Goal: Information Seeking & Learning: Learn about a topic

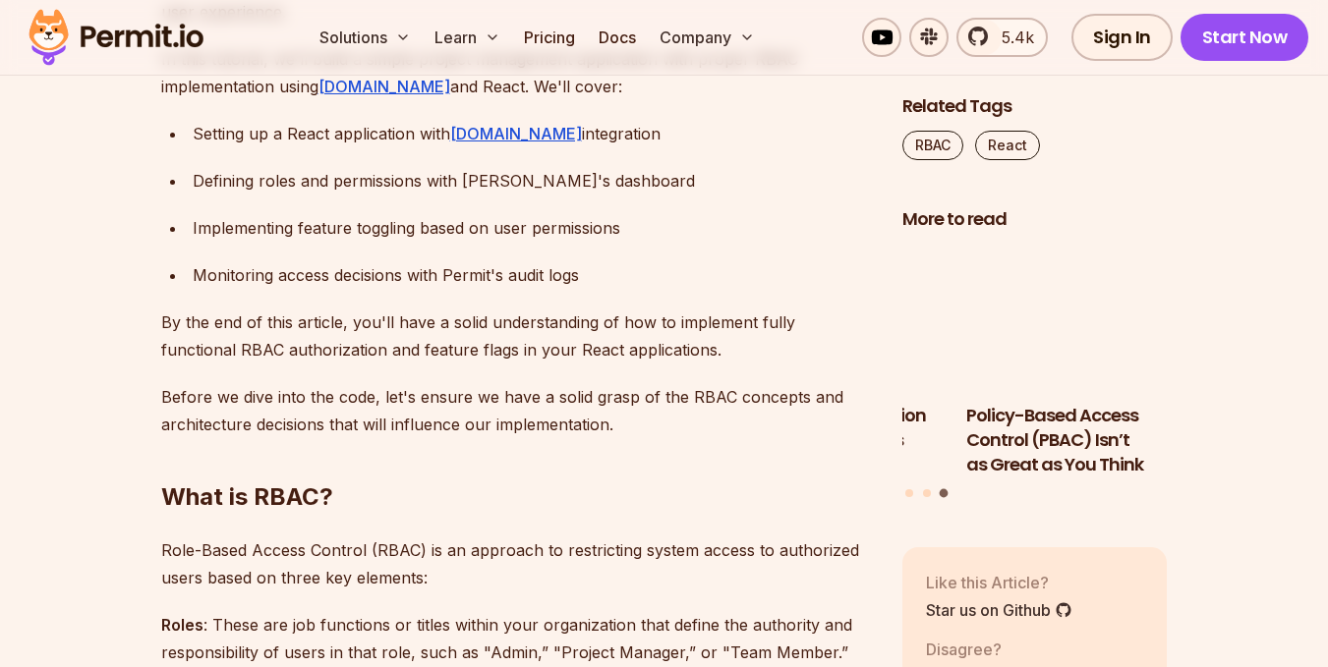
scroll to position [1278, 0]
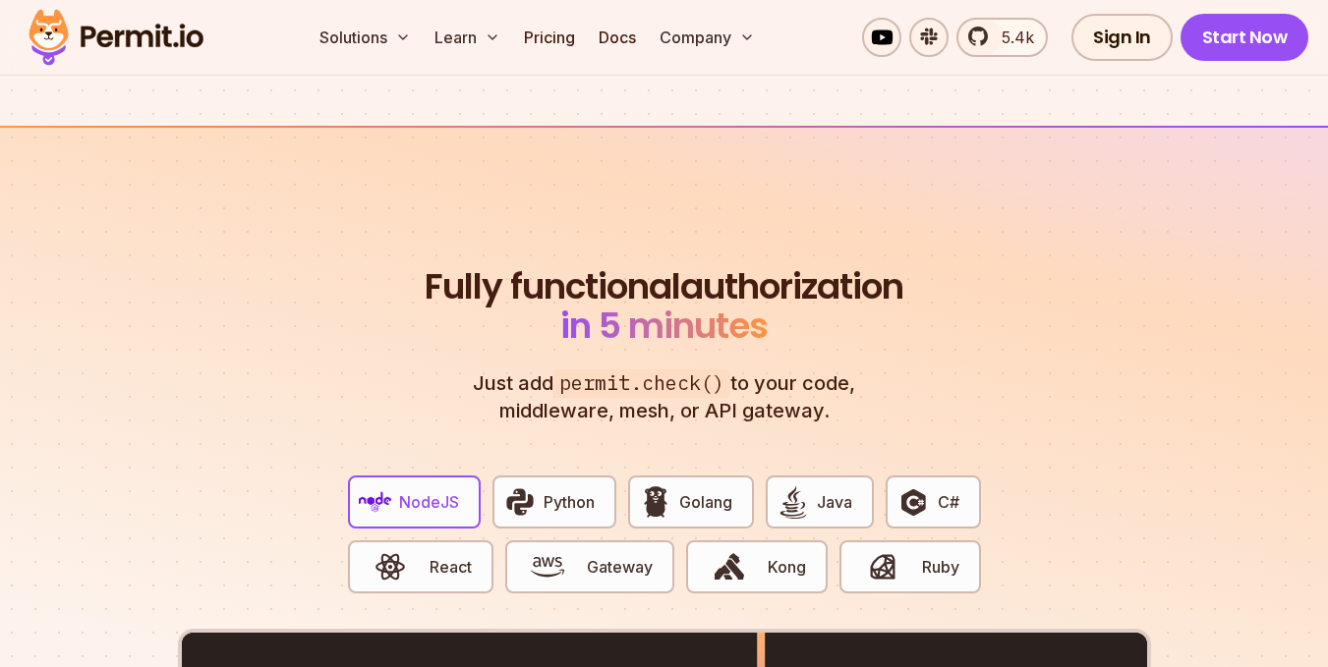
scroll to position [3539, 0]
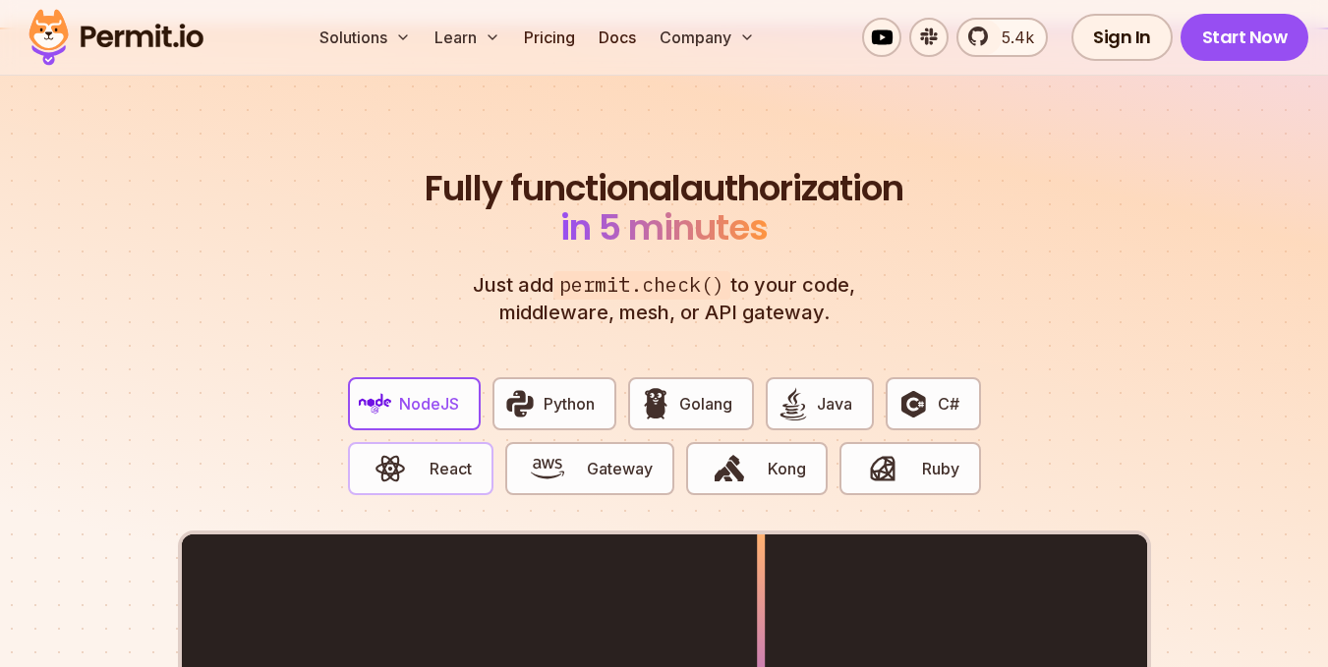
click at [438, 457] on span "React" at bounding box center [451, 469] width 42 height 24
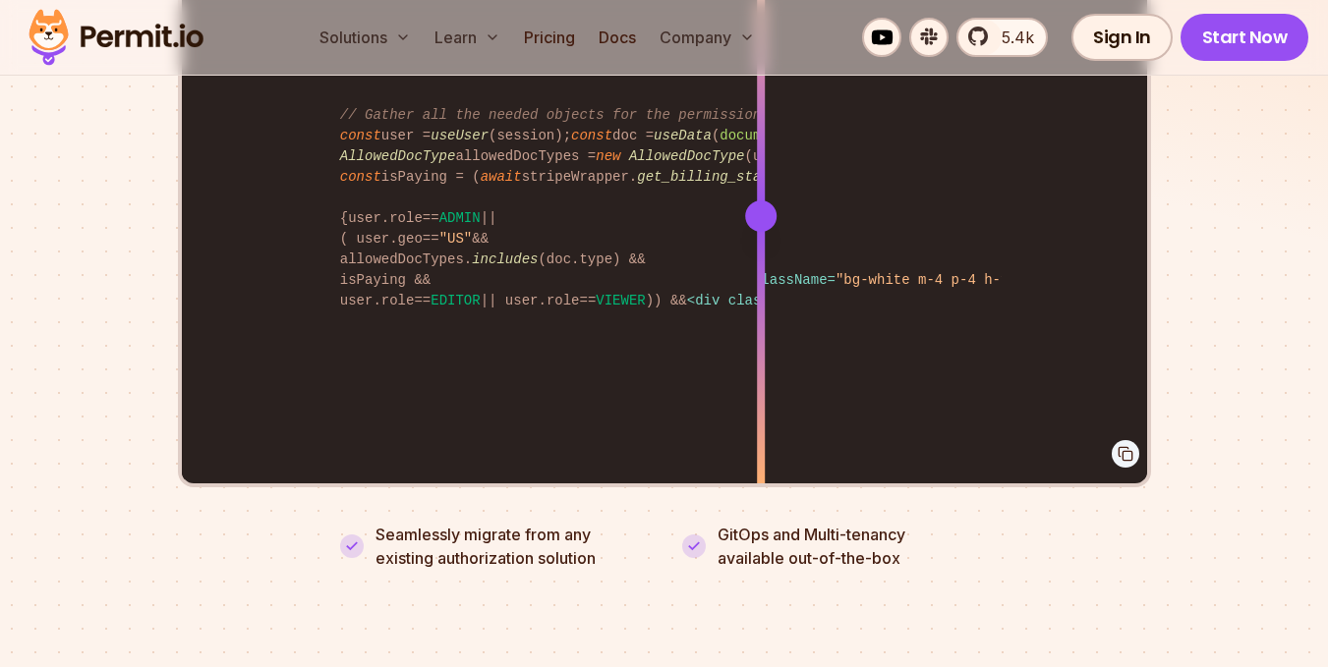
scroll to position [4030, 0]
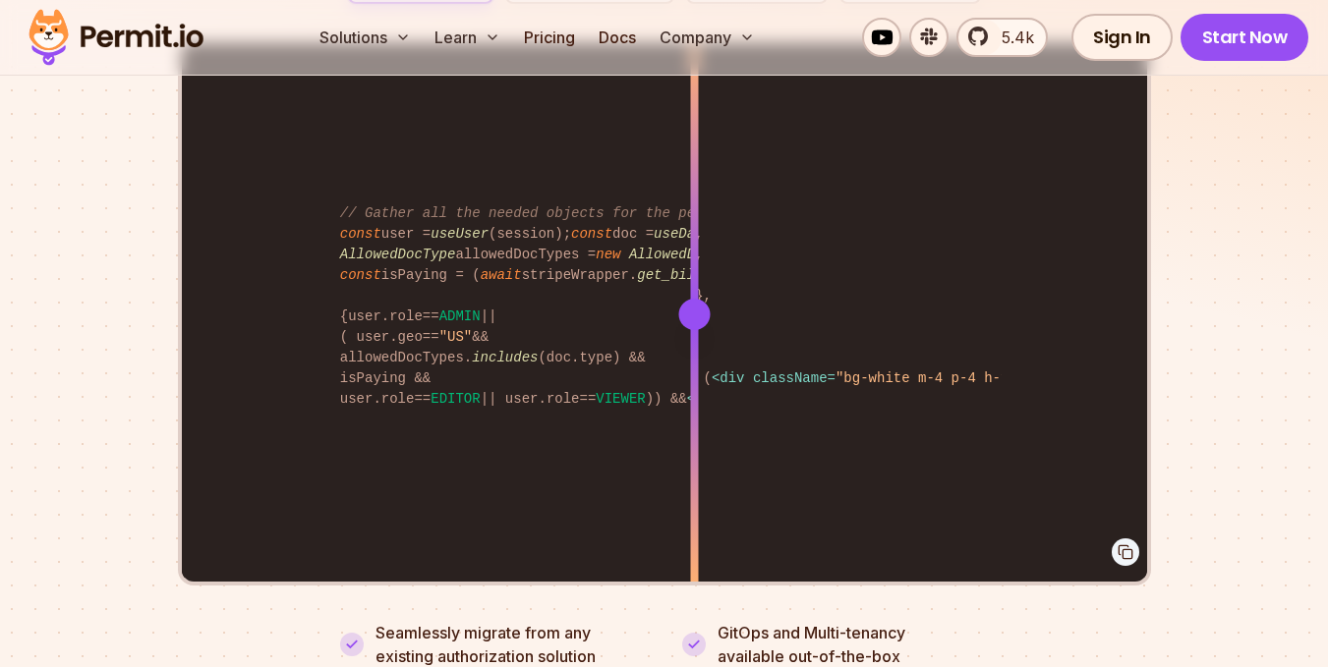
drag, startPoint x: 759, startPoint y: 286, endPoint x: 723, endPoint y: 346, distance: 69.6
click at [698, 346] on div at bounding box center [694, 314] width 8 height 543
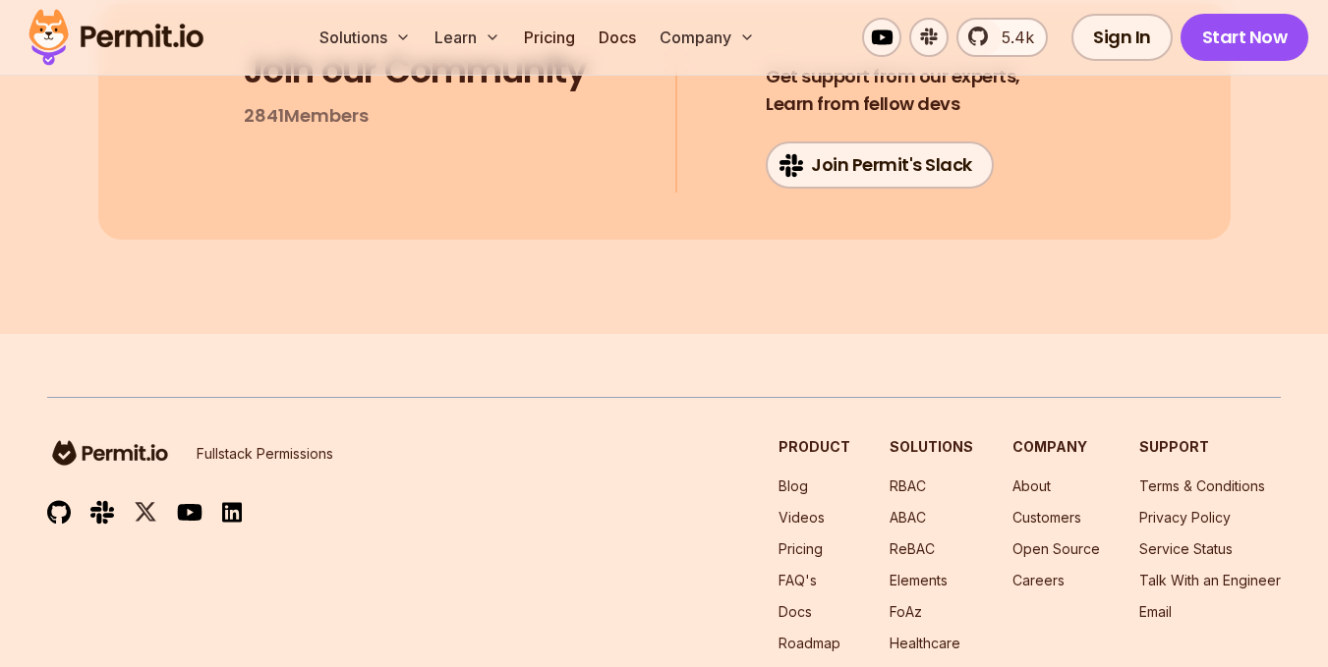
scroll to position [10600, 0]
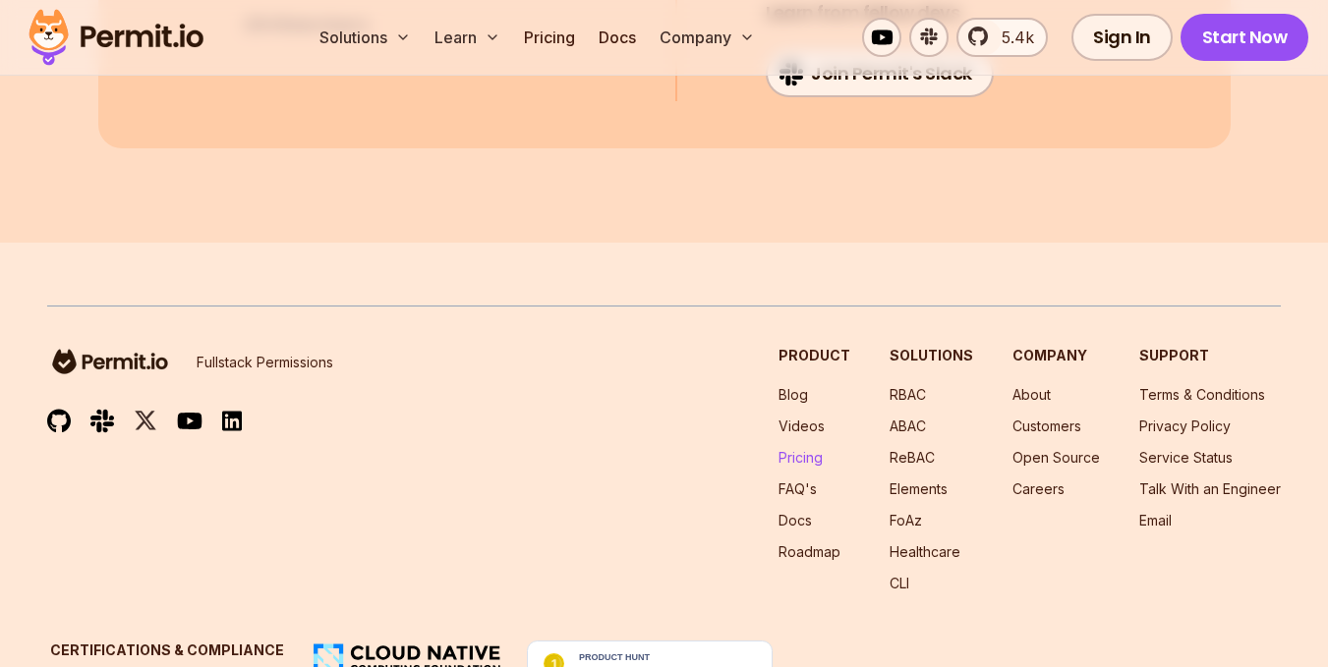
click at [815, 449] on link "Pricing" at bounding box center [801, 457] width 44 height 17
